Goal: Task Accomplishment & Management: Manage account settings

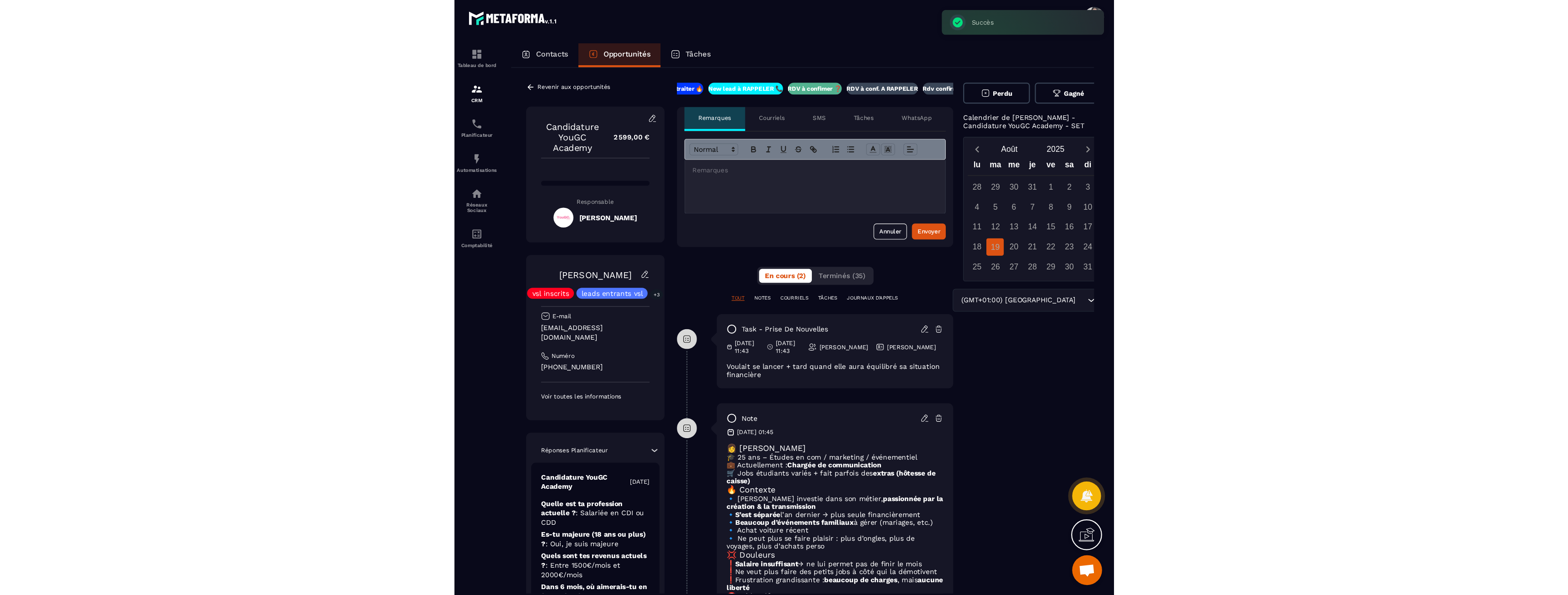
scroll to position [0, 35]
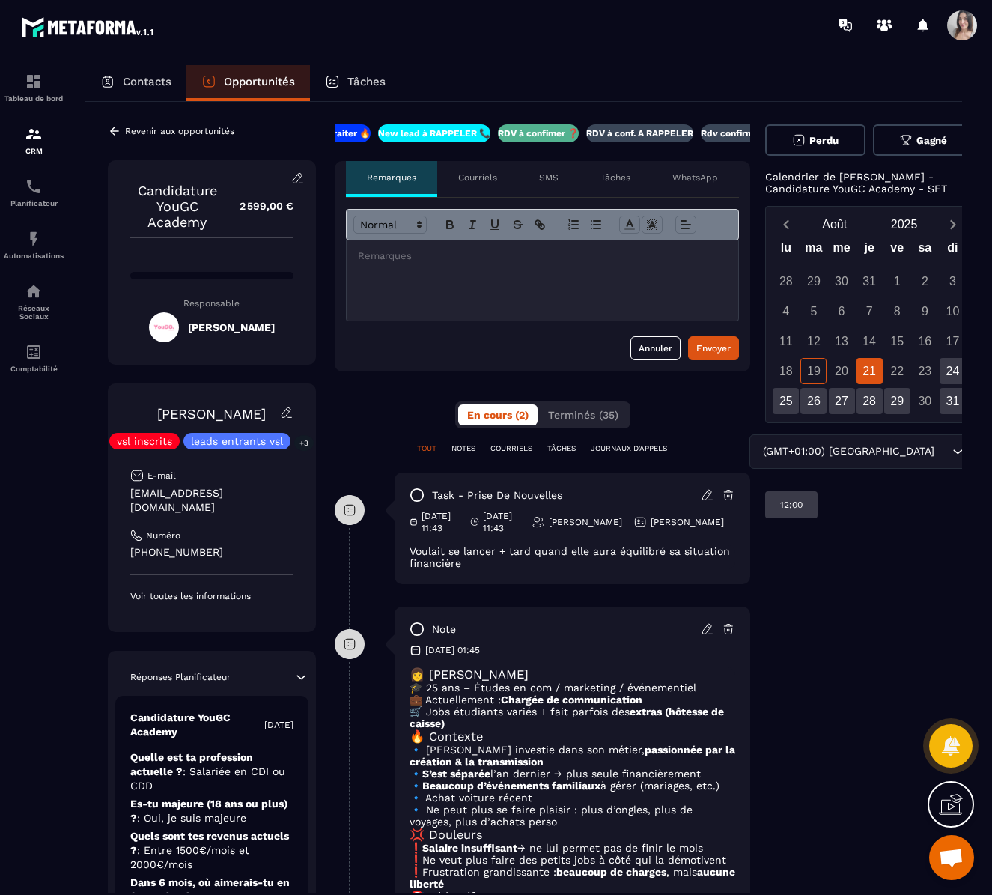
click at [294, 184] on icon at bounding box center [297, 177] width 13 height 13
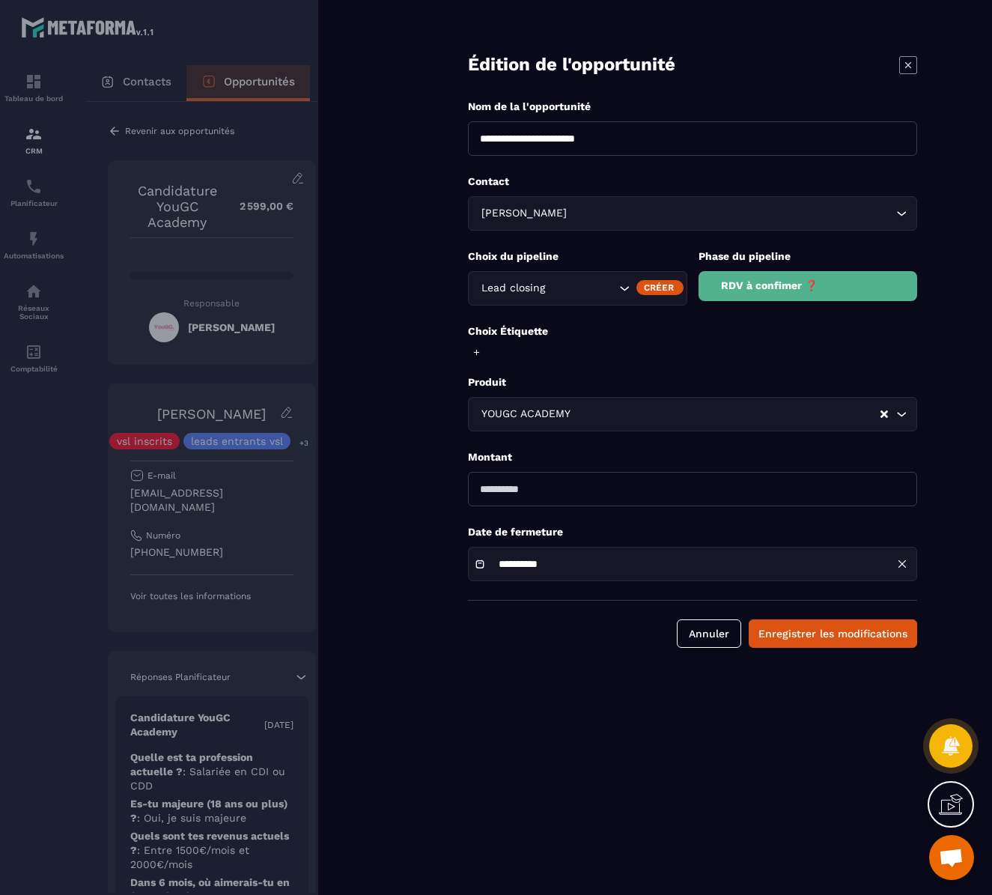
drag, startPoint x: 688, startPoint y: 133, endPoint x: 362, endPoint y: 134, distance: 325.7
click at [362, 134] on div "**********" at bounding box center [655, 447] width 674 height 895
type input "**********"
click at [839, 637] on button "Enregistrer les modifications" at bounding box center [833, 633] width 168 height 28
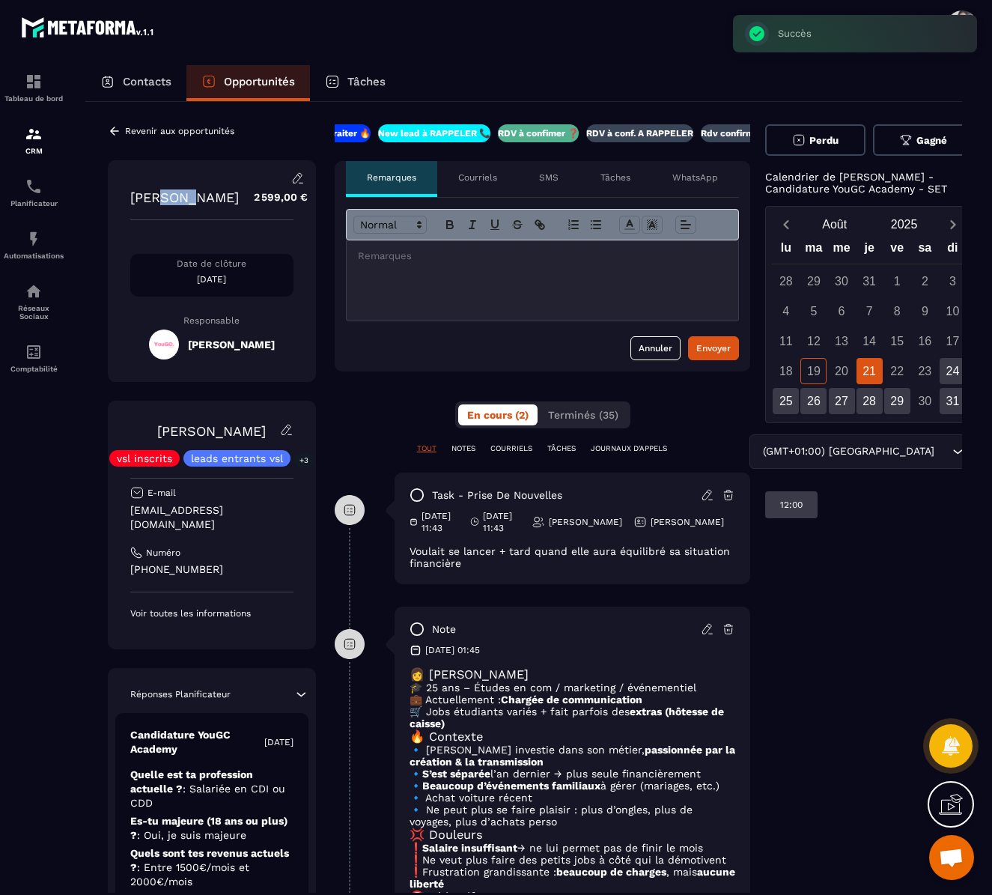
drag, startPoint x: 162, startPoint y: 196, endPoint x: 192, endPoint y: 197, distance: 30.0
click at [192, 197] on p "[PERSON_NAME]" at bounding box center [184, 197] width 109 height 16
click at [193, 197] on p "[PERSON_NAME]" at bounding box center [184, 197] width 109 height 16
click at [45, 145] on div "CRM" at bounding box center [34, 140] width 60 height 30
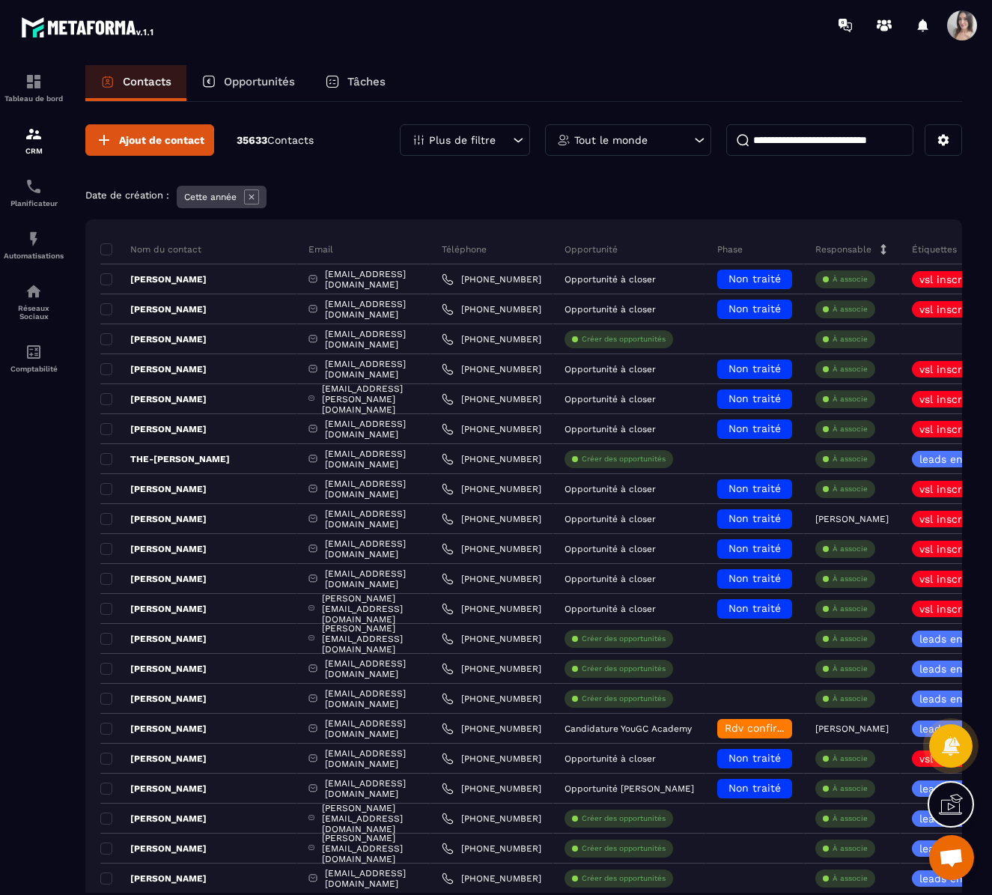
click at [231, 79] on p "Opportunités" at bounding box center [259, 81] width 71 height 13
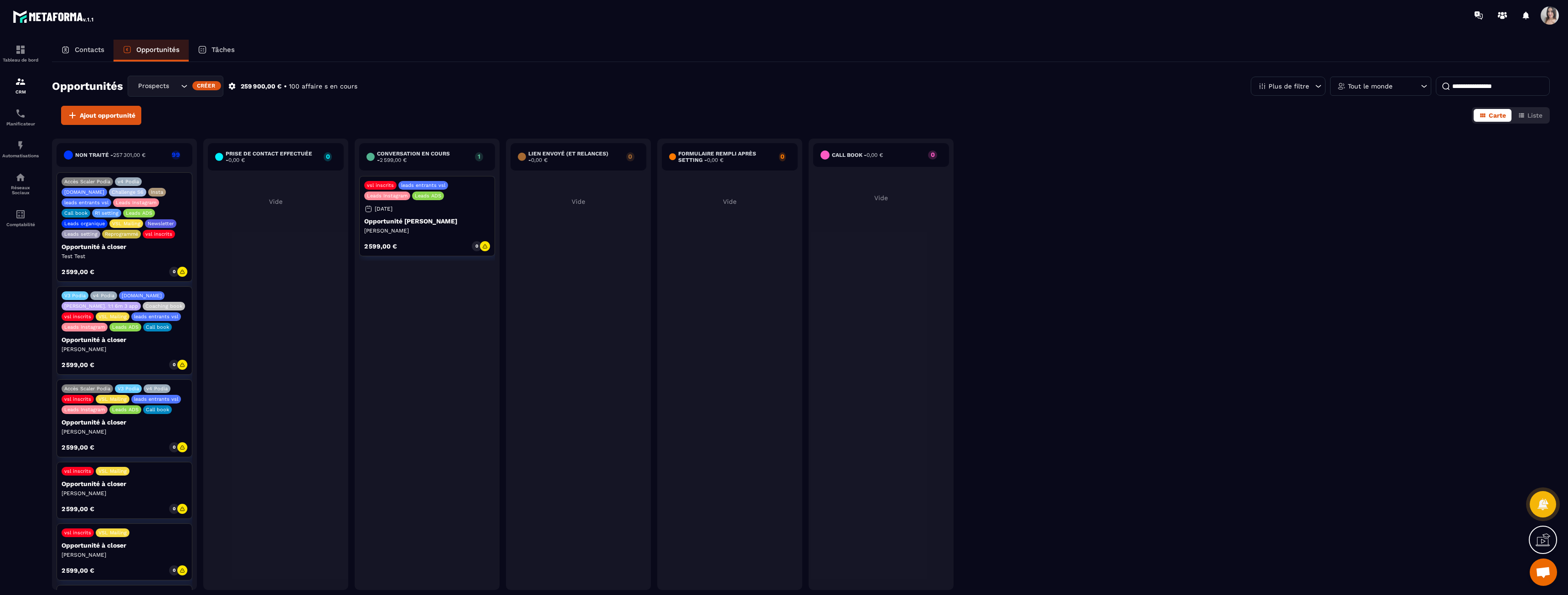
click at [204, 86] on div "Créer" at bounding box center [206, 85] width 29 height 9
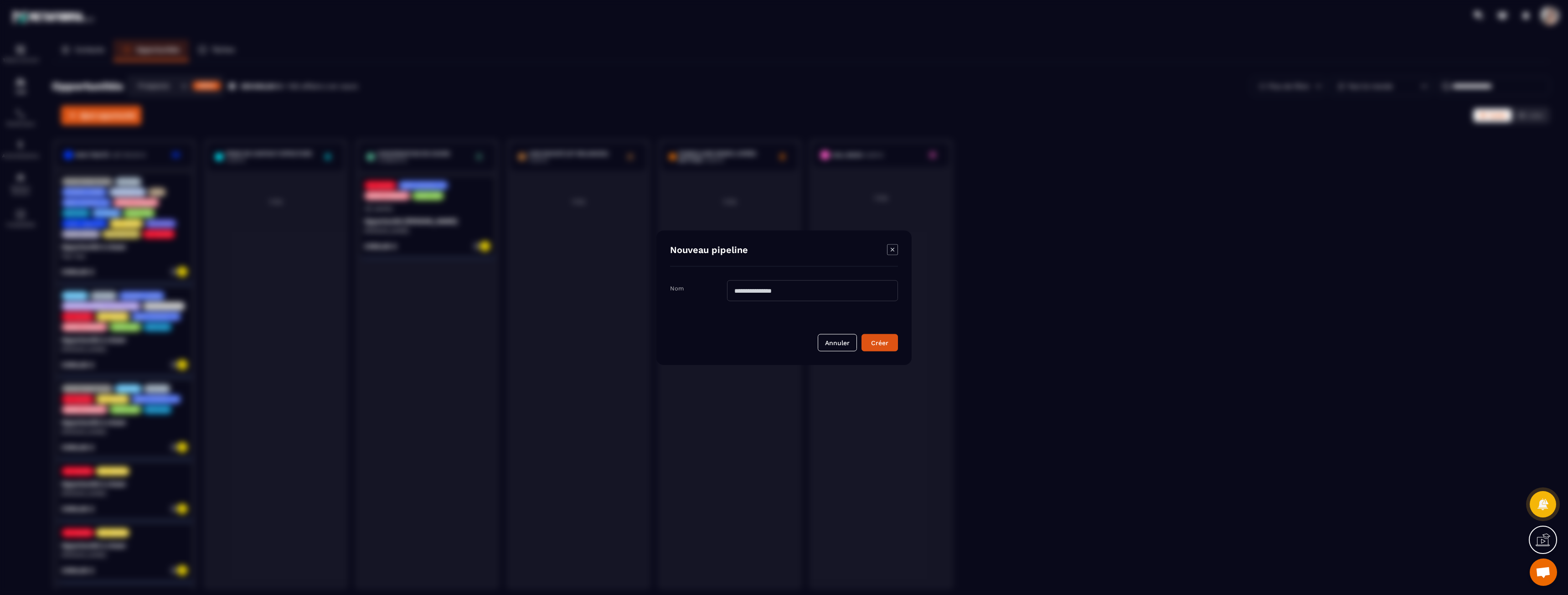
click at [603, 285] on input "Modal window" at bounding box center [812, 290] width 171 height 21
click at [357, 194] on div "Modal window" at bounding box center [784, 297] width 1568 height 595
click at [276, 188] on div "Modal window" at bounding box center [784, 297] width 1568 height 595
click at [603, 343] on button "Annuler" at bounding box center [837, 347] width 39 height 17
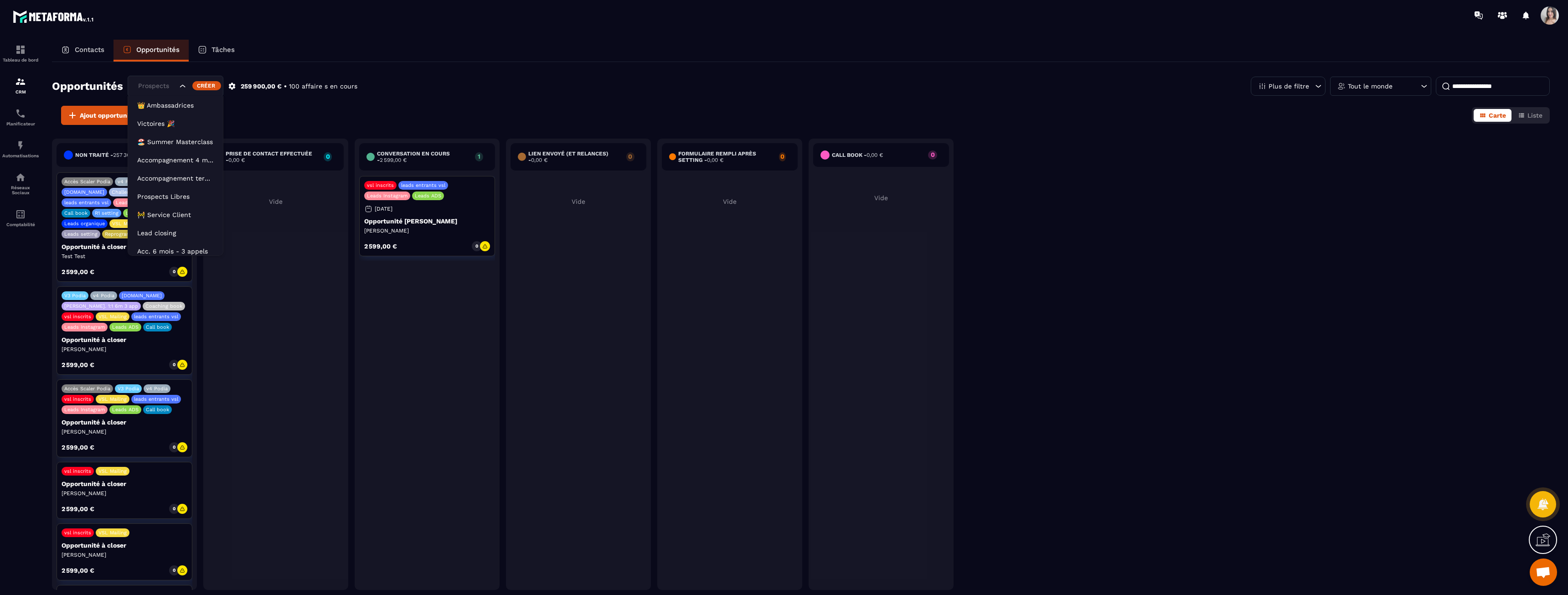
click at [145, 88] on div "Prospects Libres" at bounding box center [156, 86] width 43 height 10
click at [163, 223] on li "Lead closing" at bounding box center [175, 228] width 95 height 18
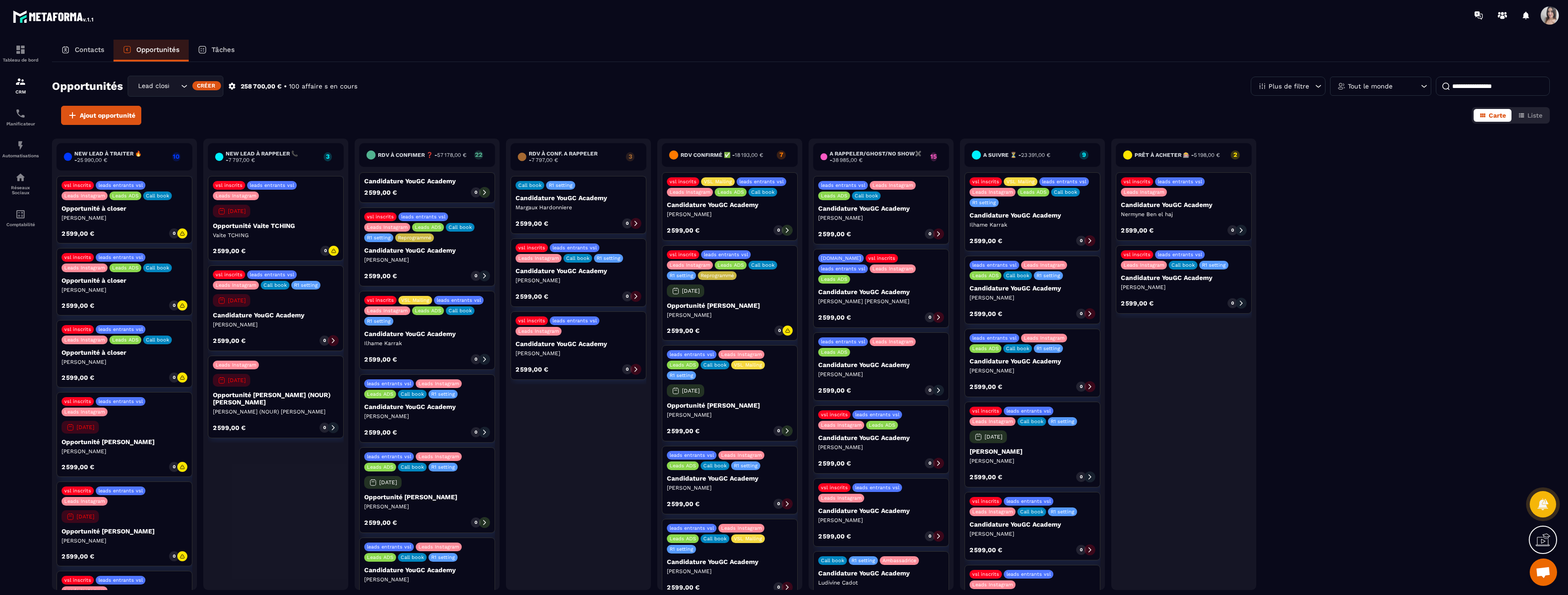
click at [603, 213] on p "Candidature YouGC Academy" at bounding box center [1032, 215] width 126 height 7
